Goal: Task Accomplishment & Management: Use online tool/utility

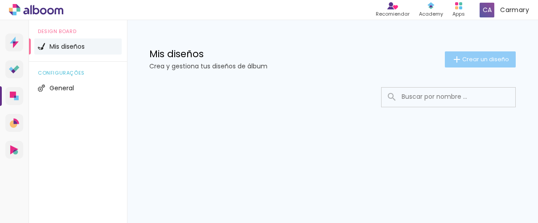
click at [469, 60] on span "Crear un diseño" at bounding box center [485, 59] width 47 height 6
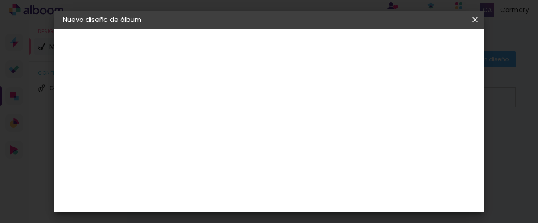
click at [209, 119] on input at bounding box center [209, 120] width 0 height 14
paste input "Bebes y Niños"
type input "Bebes y Niños"
click at [0, 0] on slot "Avanzar" at bounding box center [0, 0] width 0 height 0
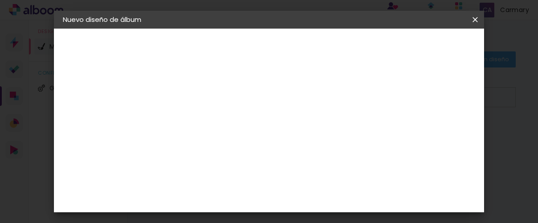
drag, startPoint x: 472, startPoint y: 18, endPoint x: 318, endPoint y: 33, distance: 154.7
click at [472, 18] on iron-icon at bounding box center [475, 19] width 11 height 9
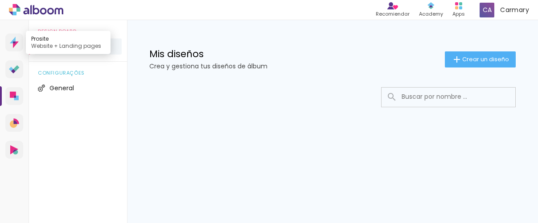
click at [16, 41] on icon at bounding box center [14, 43] width 9 height 12
